Goal: Navigation & Orientation: Find specific page/section

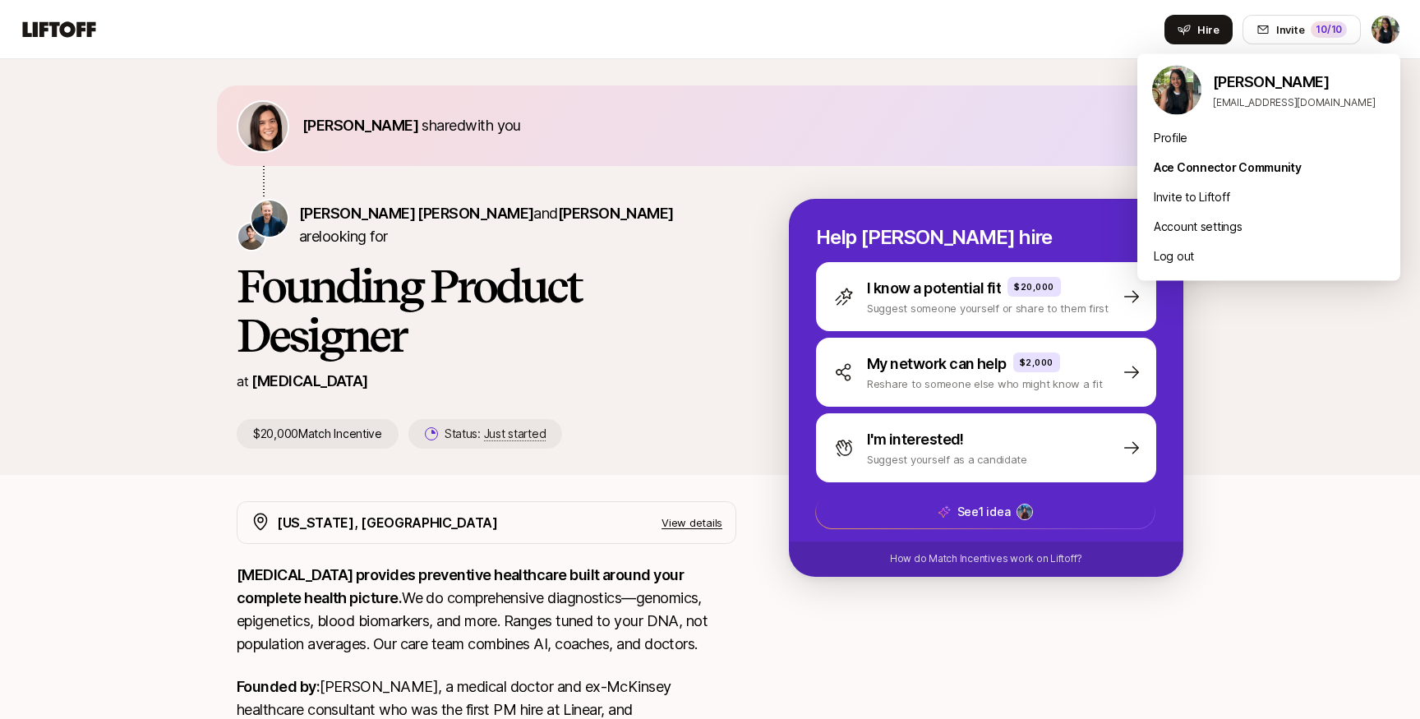
click at [1377, 32] on html "Home Searches People Your Private Network Hire Hire Invite 10 /10 [PERSON_NAME]…" at bounding box center [710, 359] width 1420 height 719
click at [73, 29] on html "Home Searches People Your Private Network Hire Hire Invite 10 /10 [PERSON_NAME]…" at bounding box center [710, 359] width 1420 height 719
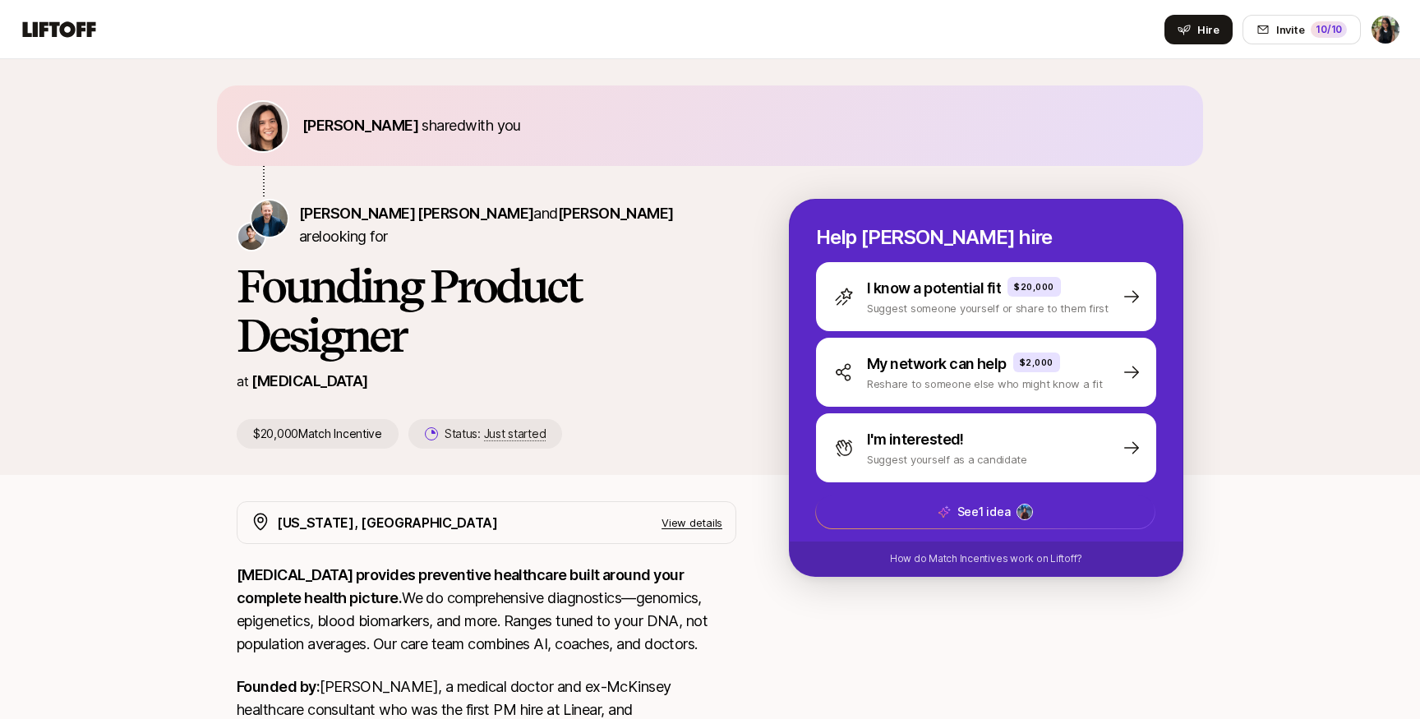
click at [76, 30] on icon at bounding box center [59, 29] width 79 height 23
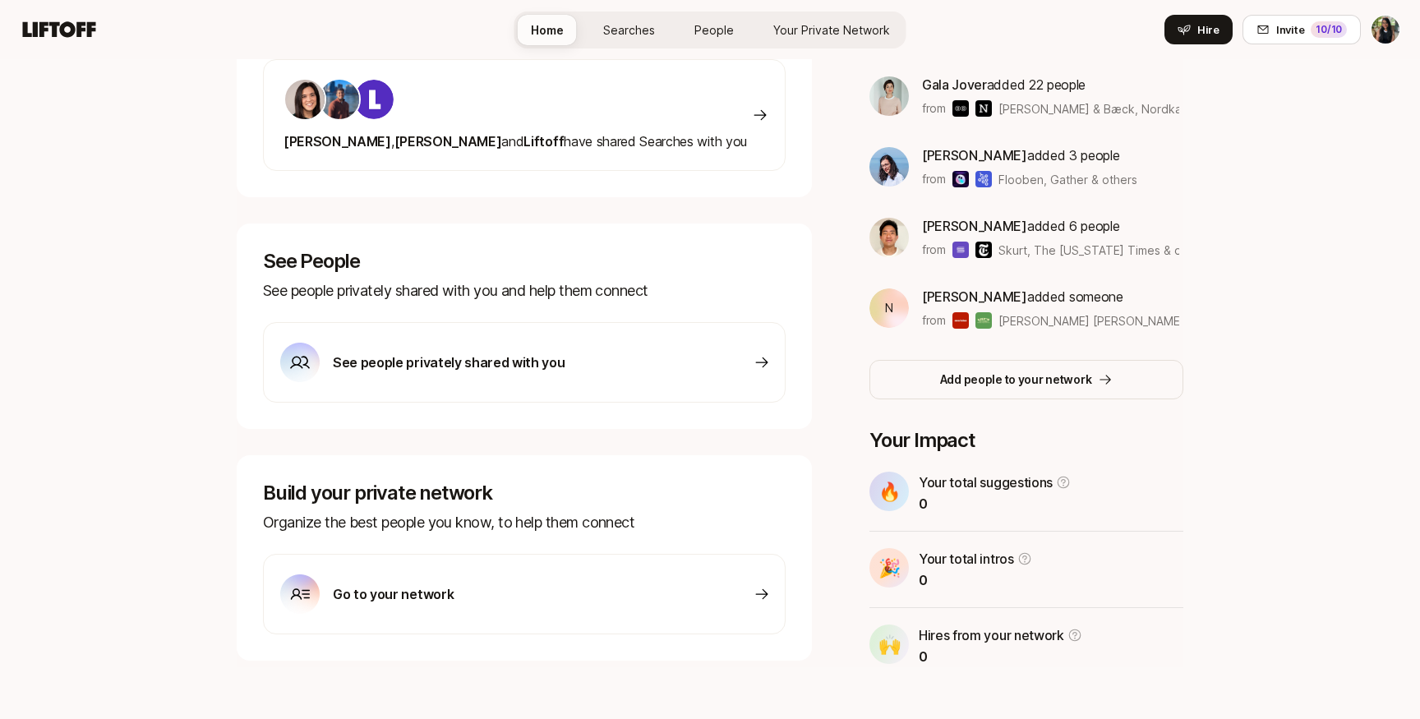
scroll to position [379, 0]
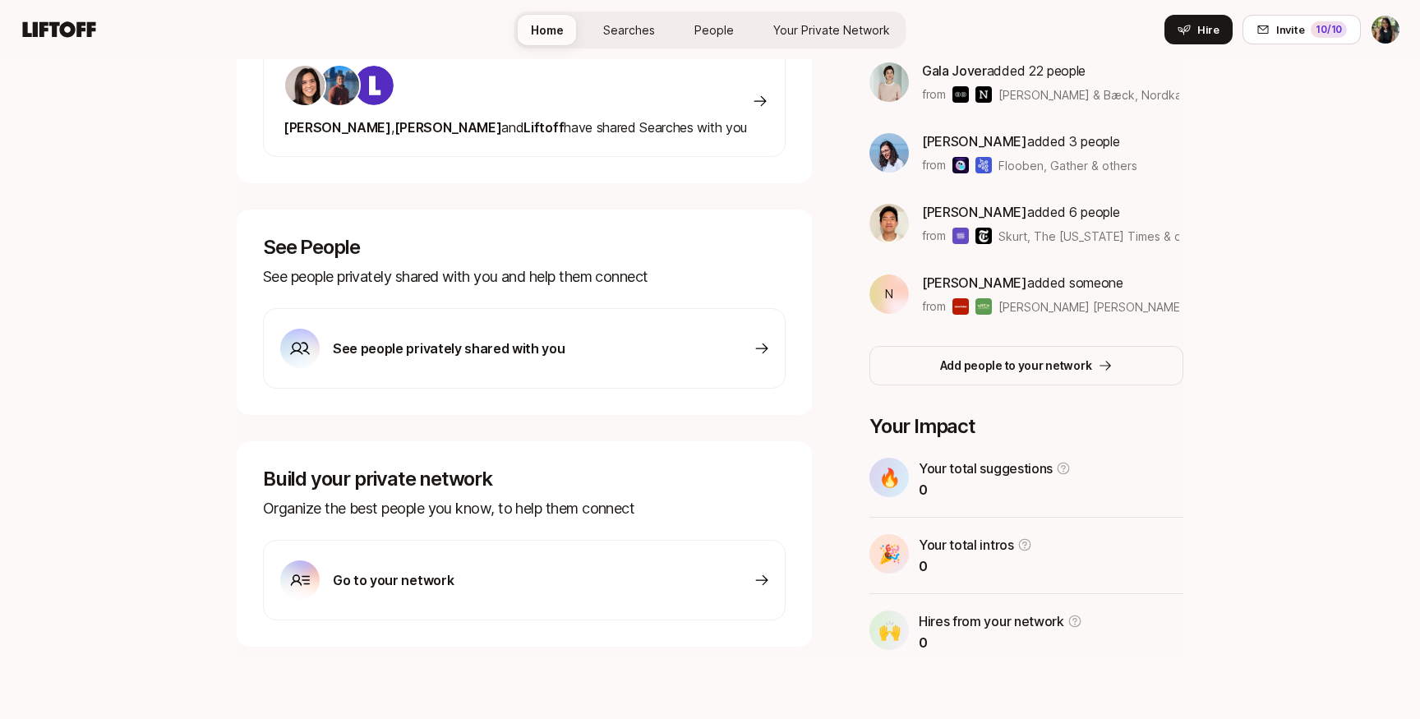
click at [441, 348] on p "See people privately shared with you" at bounding box center [449, 348] width 232 height 21
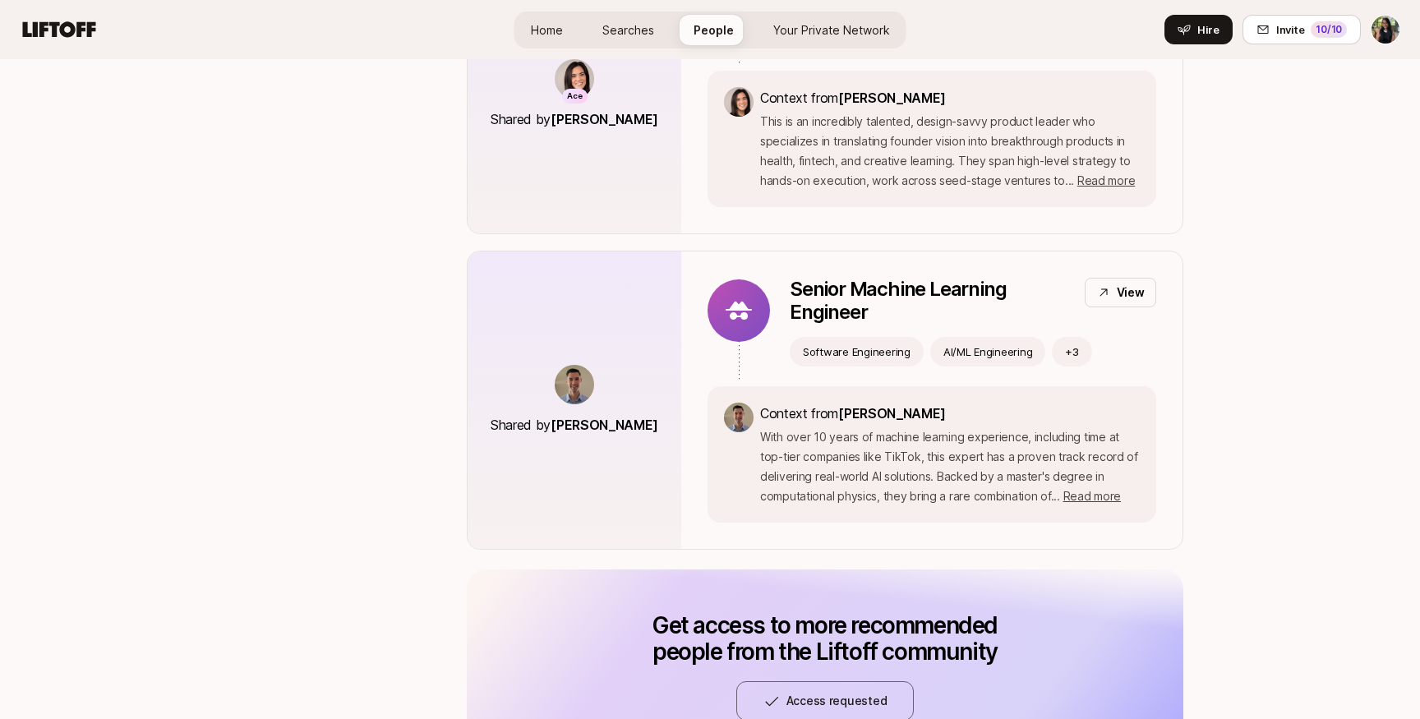
scroll to position [421, 0]
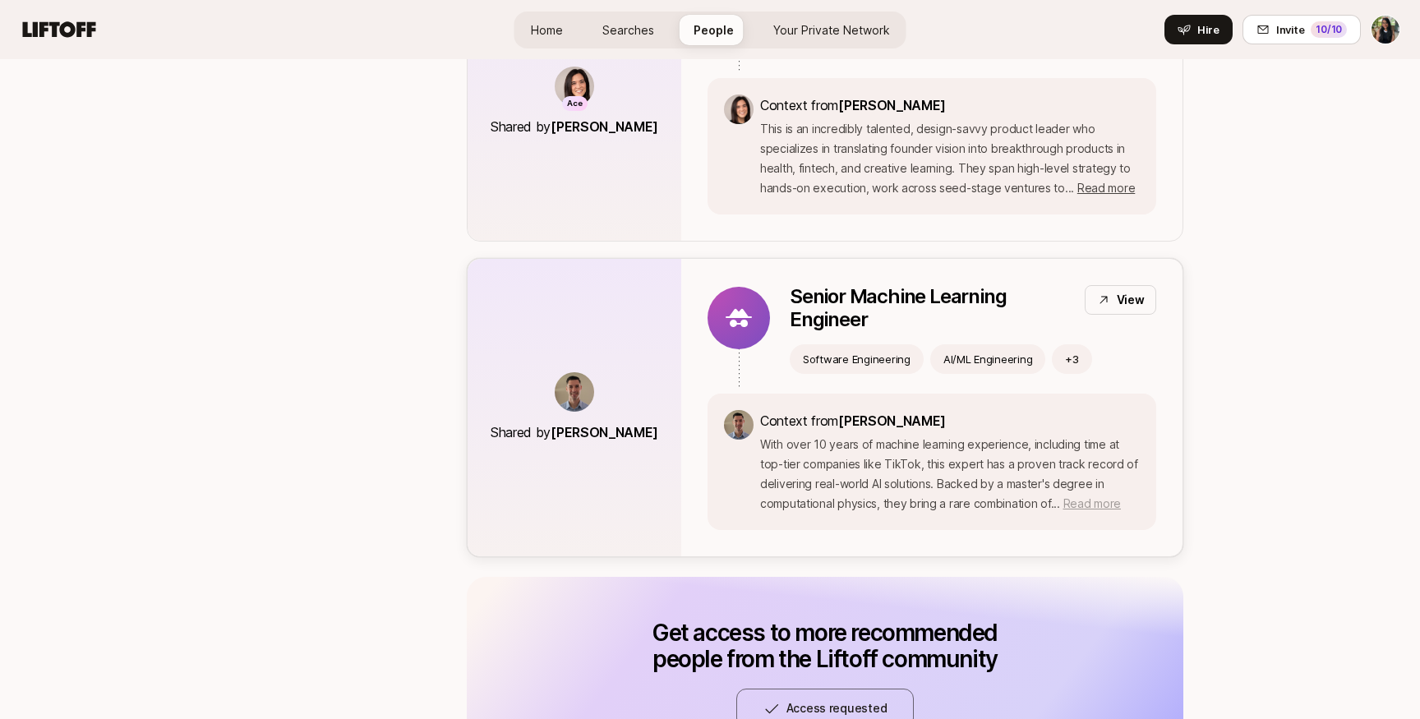
click at [1102, 503] on span "Read more" at bounding box center [1093, 503] width 58 height 14
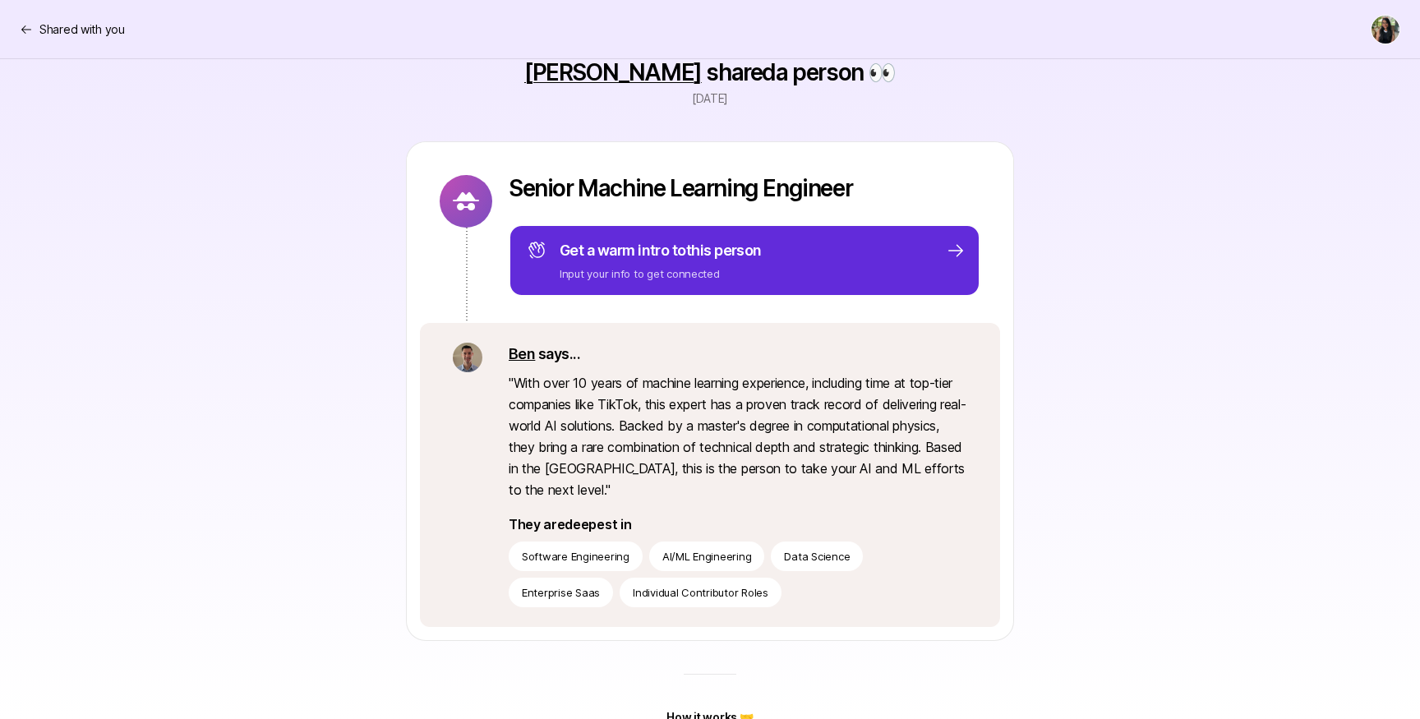
scroll to position [131, 0]
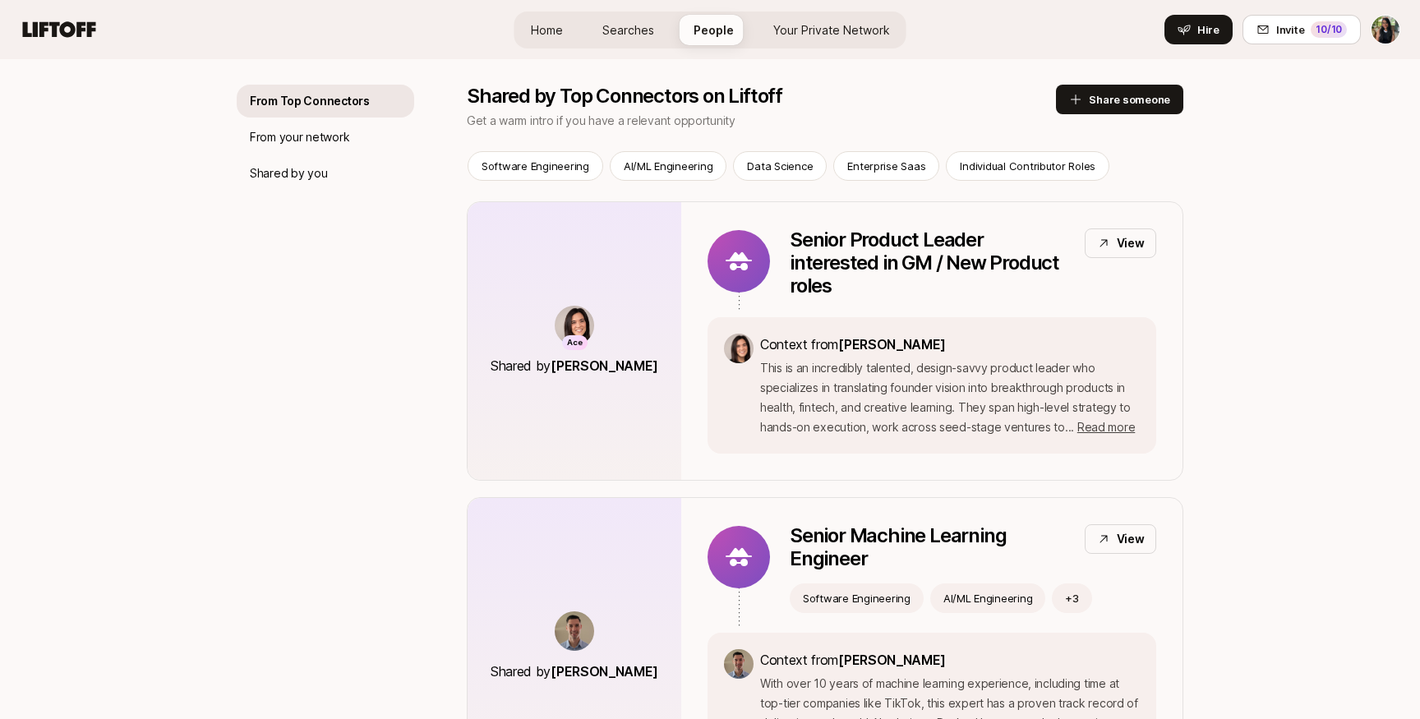
scroll to position [179, 0]
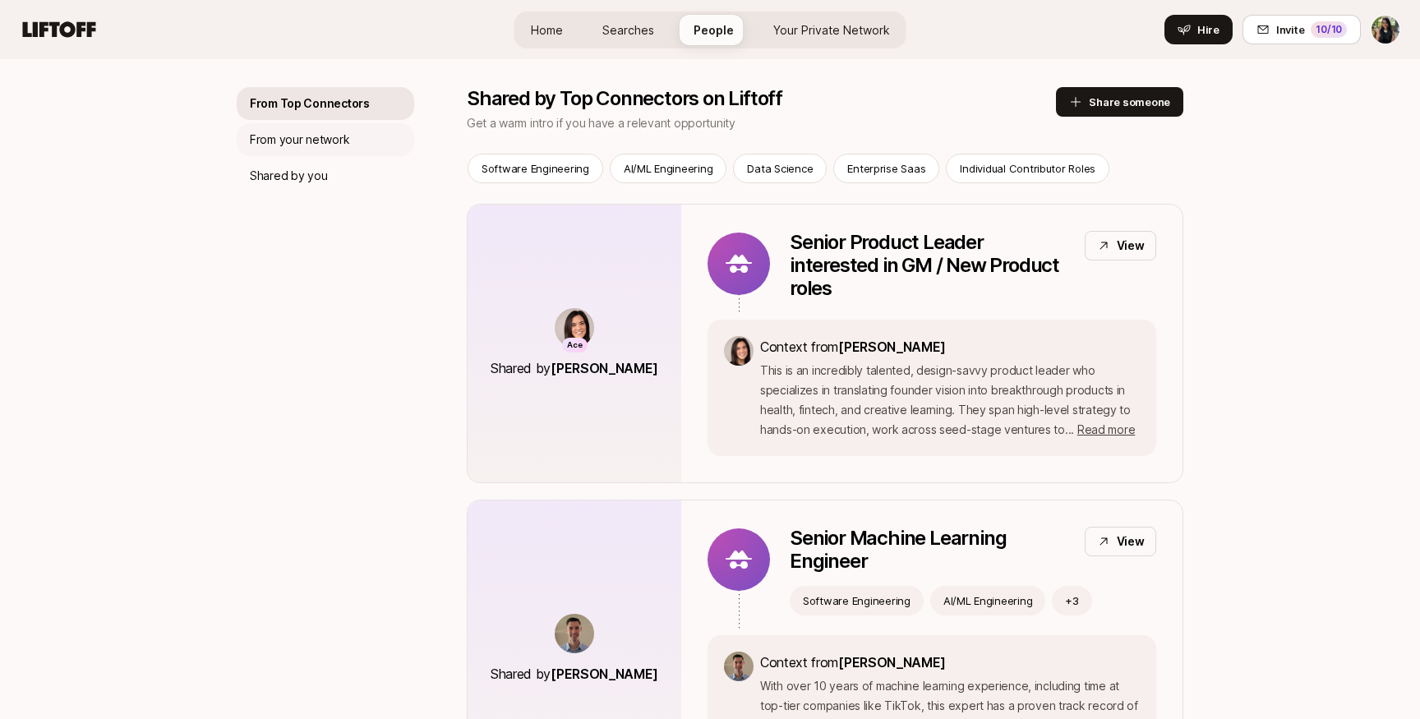
click at [332, 136] on p "From your network" at bounding box center [299, 140] width 99 height 20
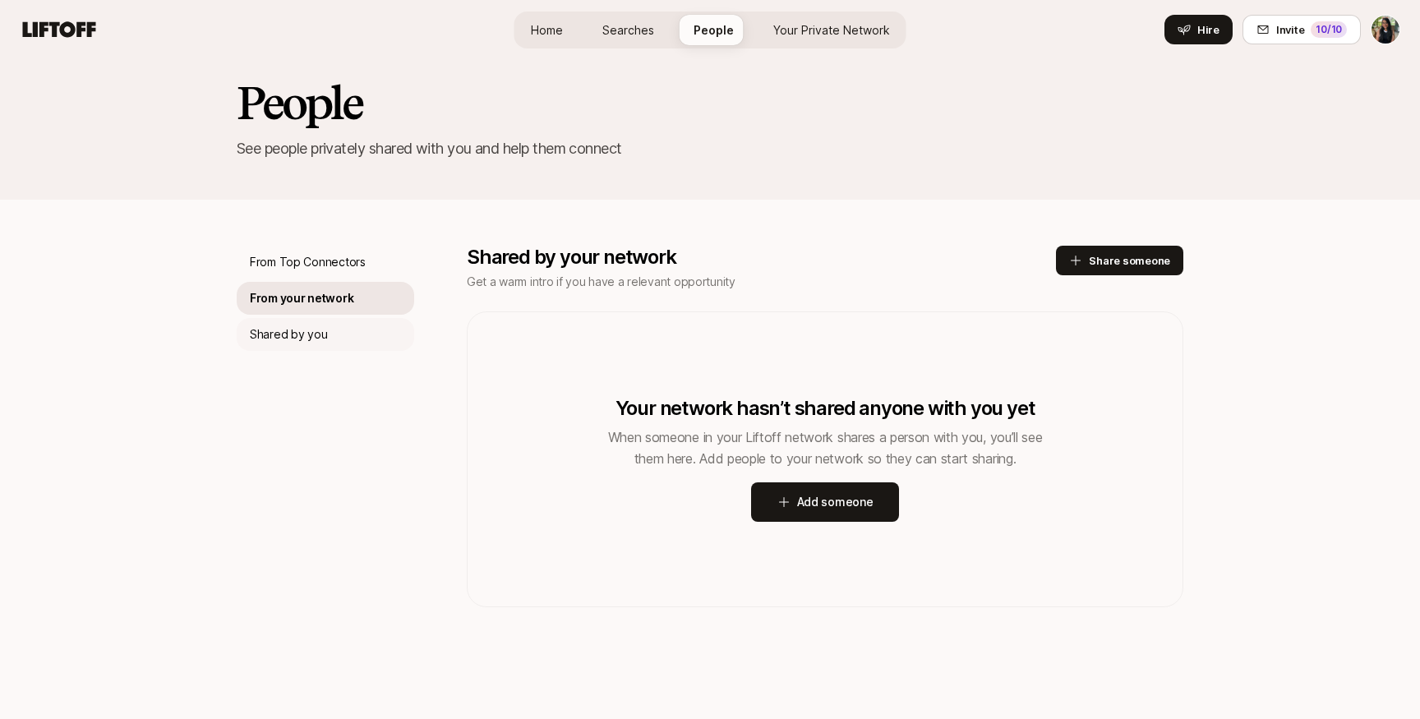
click at [321, 337] on p "Shared by you" at bounding box center [288, 335] width 77 height 20
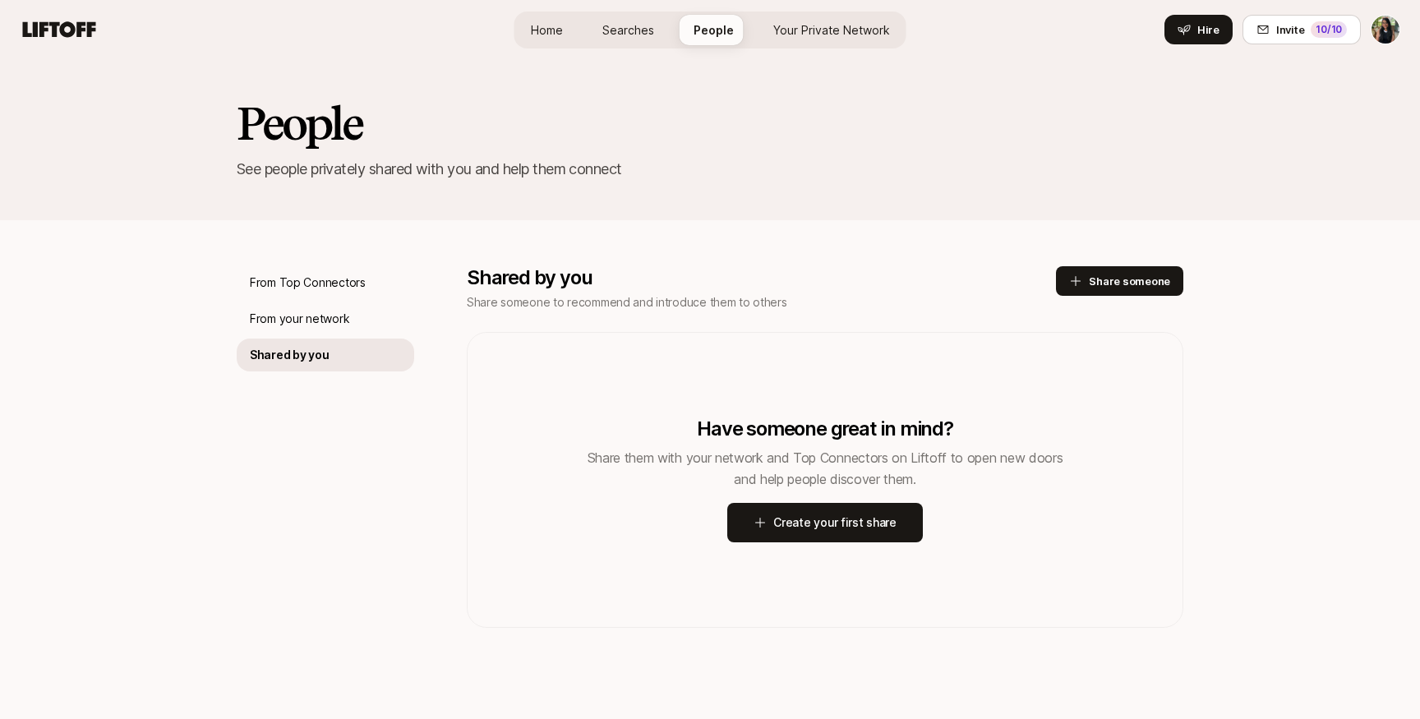
click at [634, 32] on span "Searches" at bounding box center [628, 29] width 52 height 17
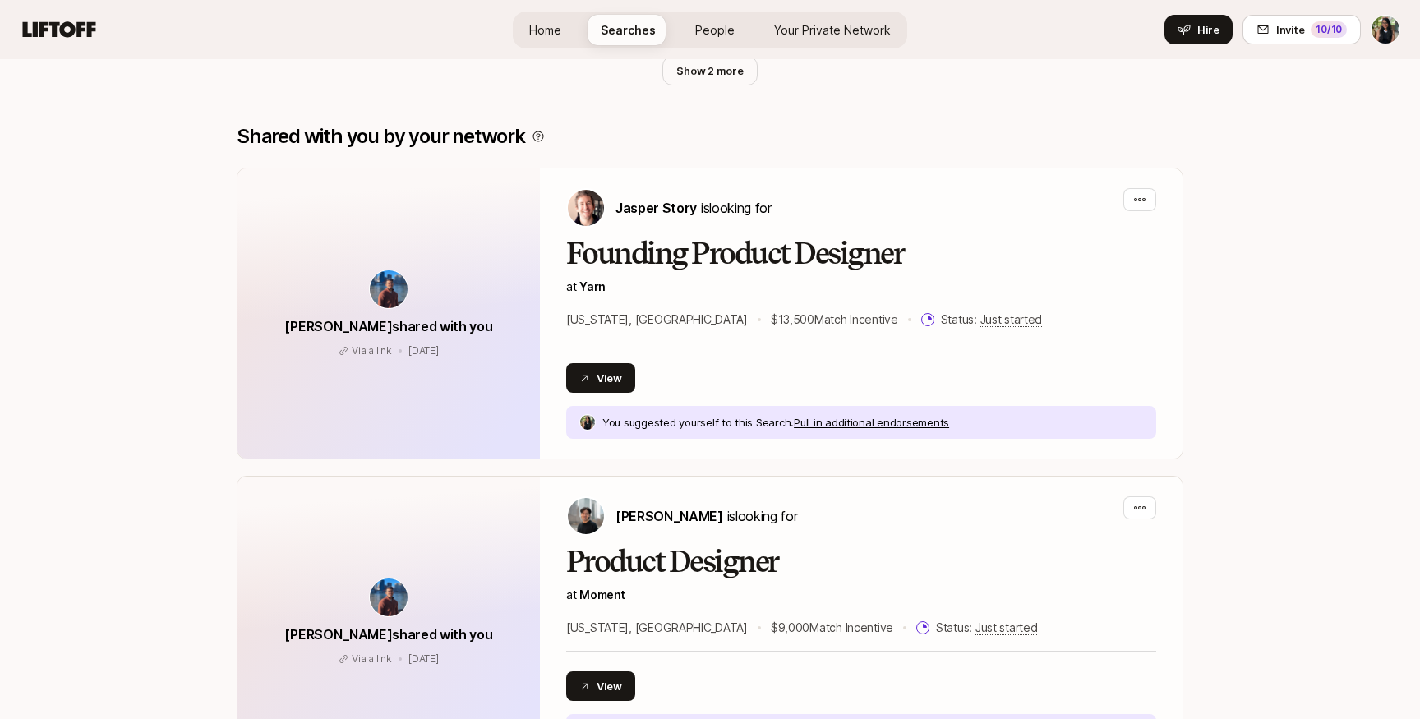
scroll to position [1173, 0]
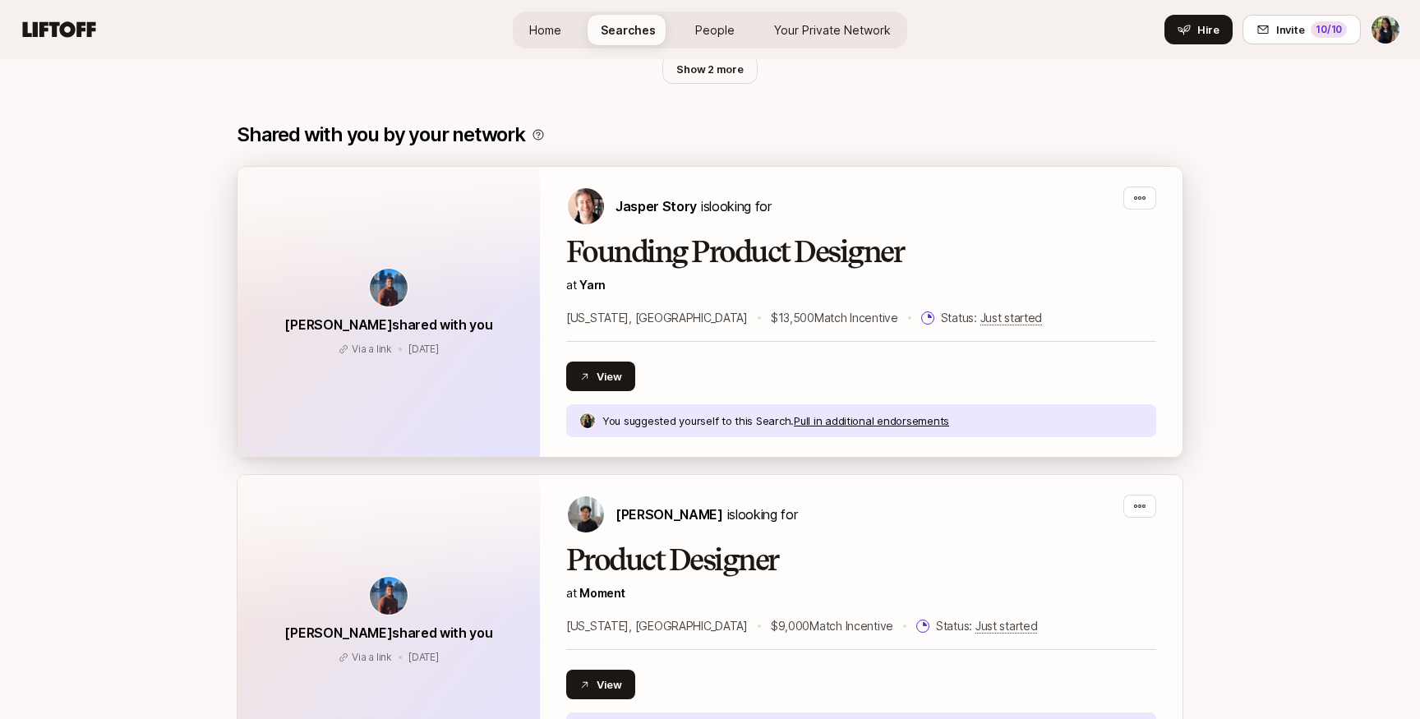
click at [321, 244] on div "[PERSON_NAME] shared with you Via a link [DATE] Via a link [DATE]" at bounding box center [389, 312] width 302 height 290
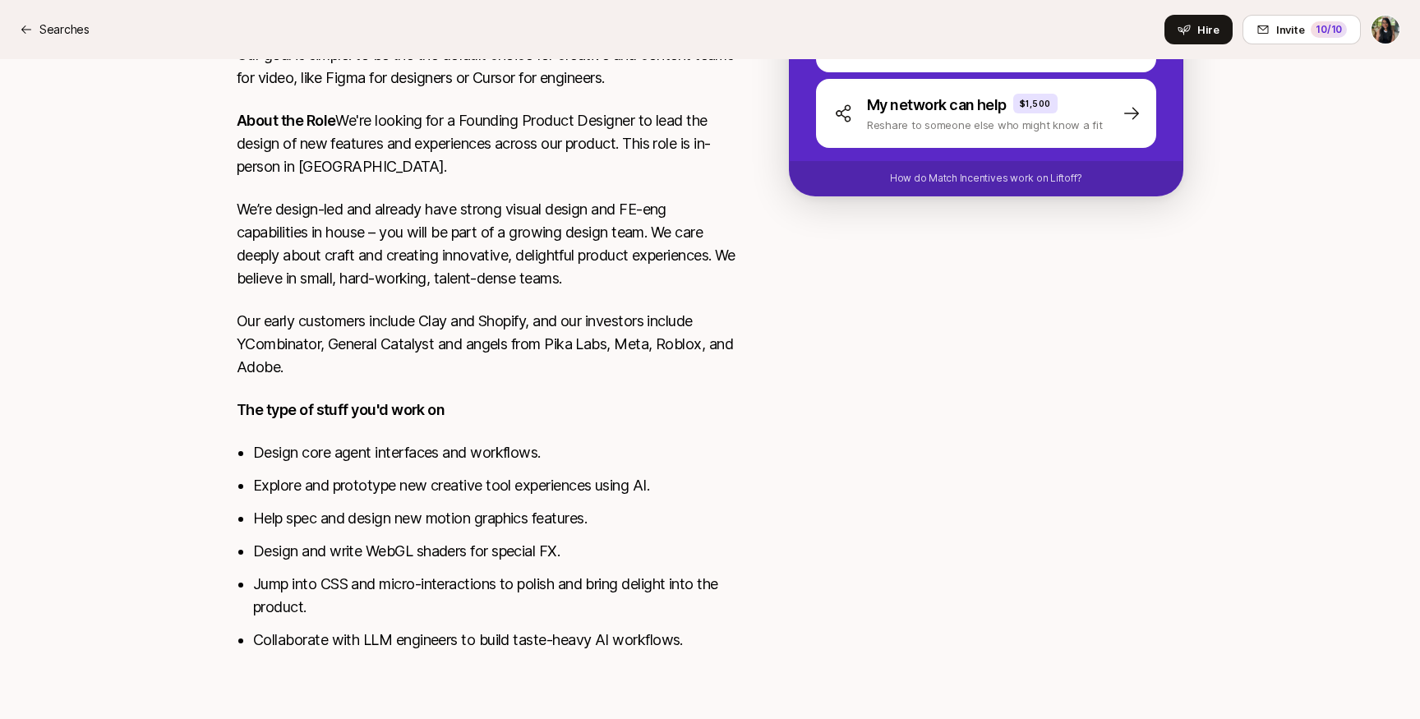
scroll to position [680, 0]
